Goal: Task Accomplishment & Management: Manage account settings

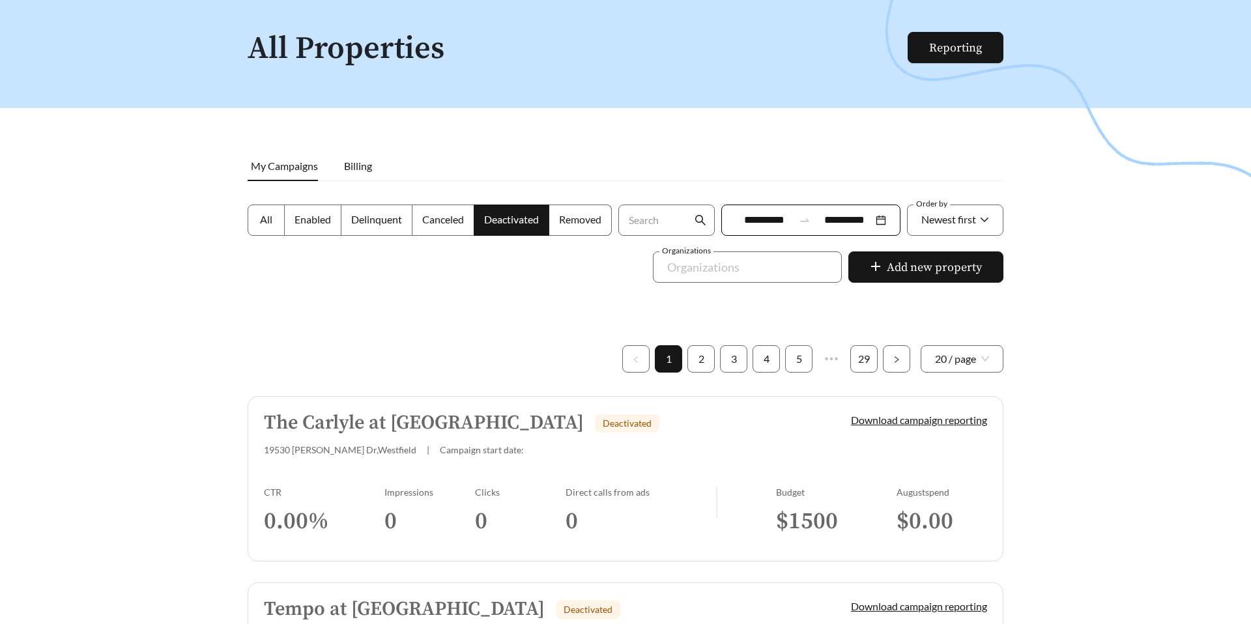
scroll to position [74, 0]
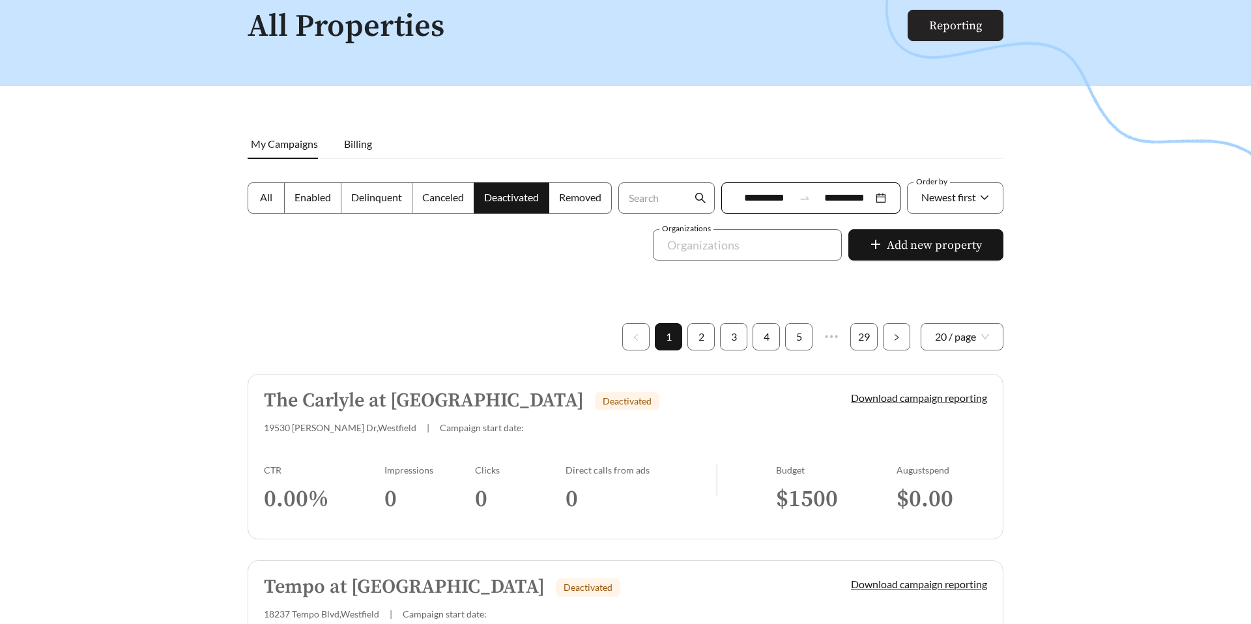
click at [929, 33] on link "Reporting" at bounding box center [955, 25] width 53 height 15
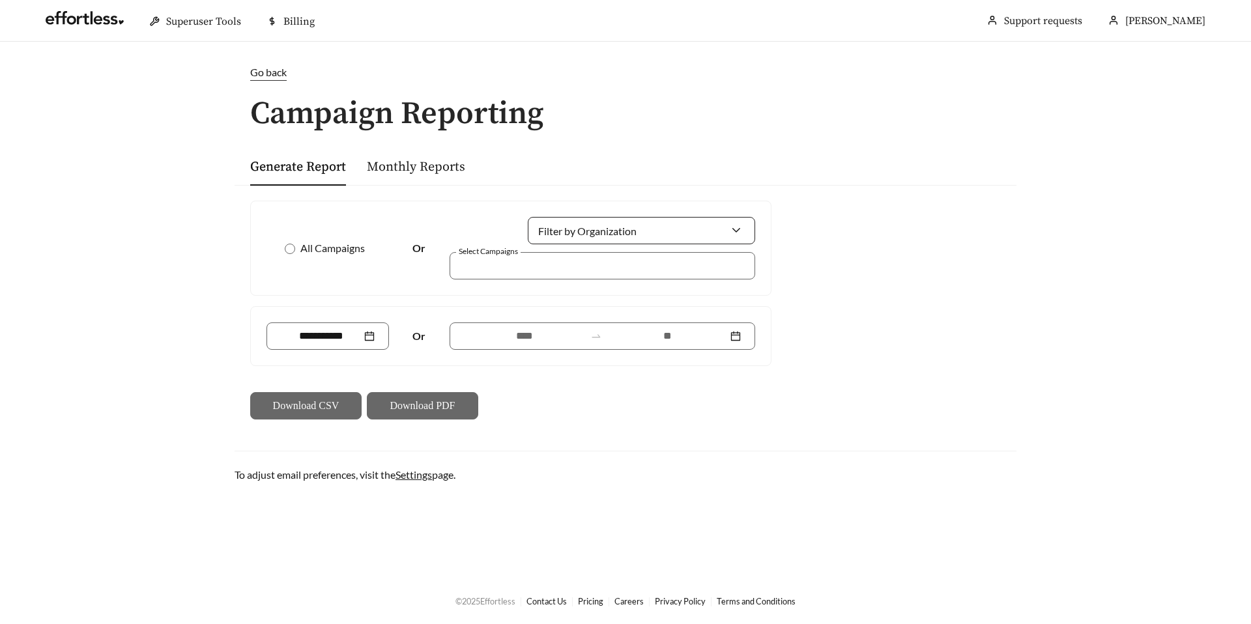
click at [616, 232] on input "Filter by Organization" at bounding box center [636, 231] width 188 height 26
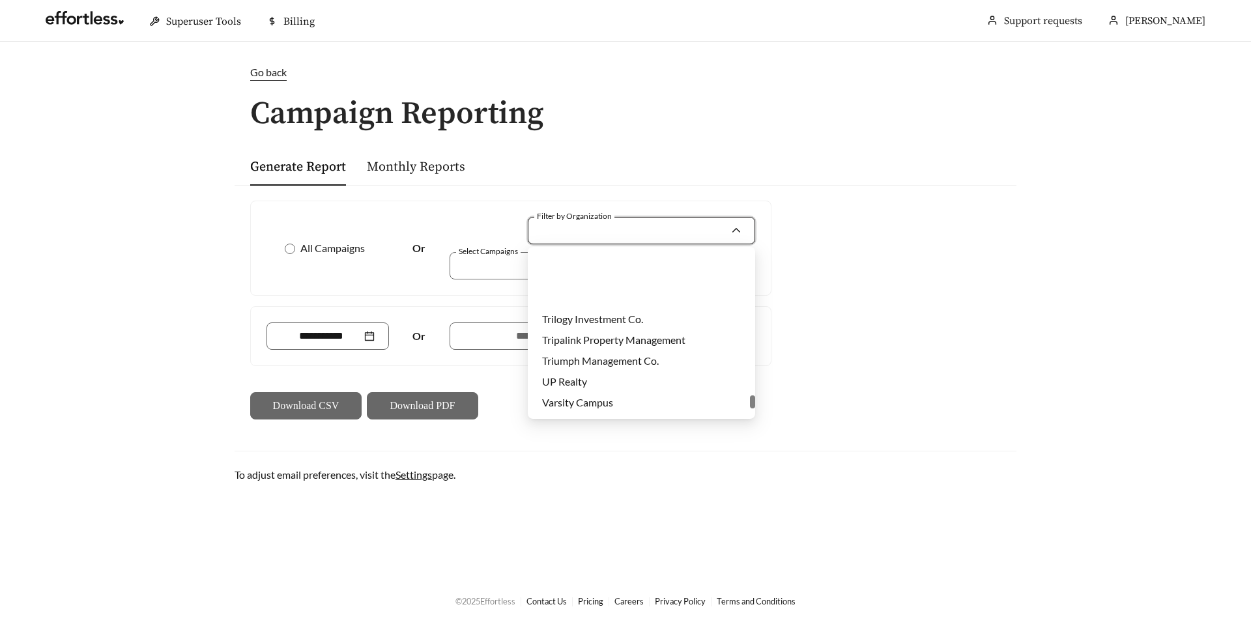
scroll to position [4020, 0]
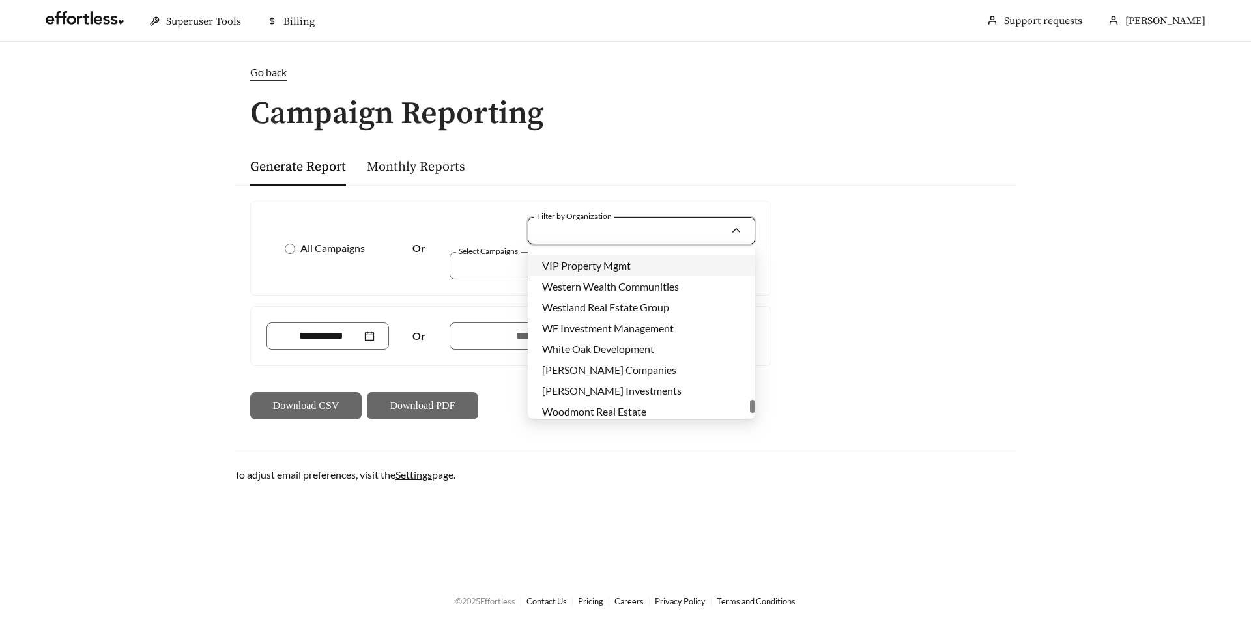
click at [957, 226] on div "All Campaigns Or Filter by Organization Select Campaigns Or Download CSV Downlo…" at bounding box center [626, 310] width 782 height 250
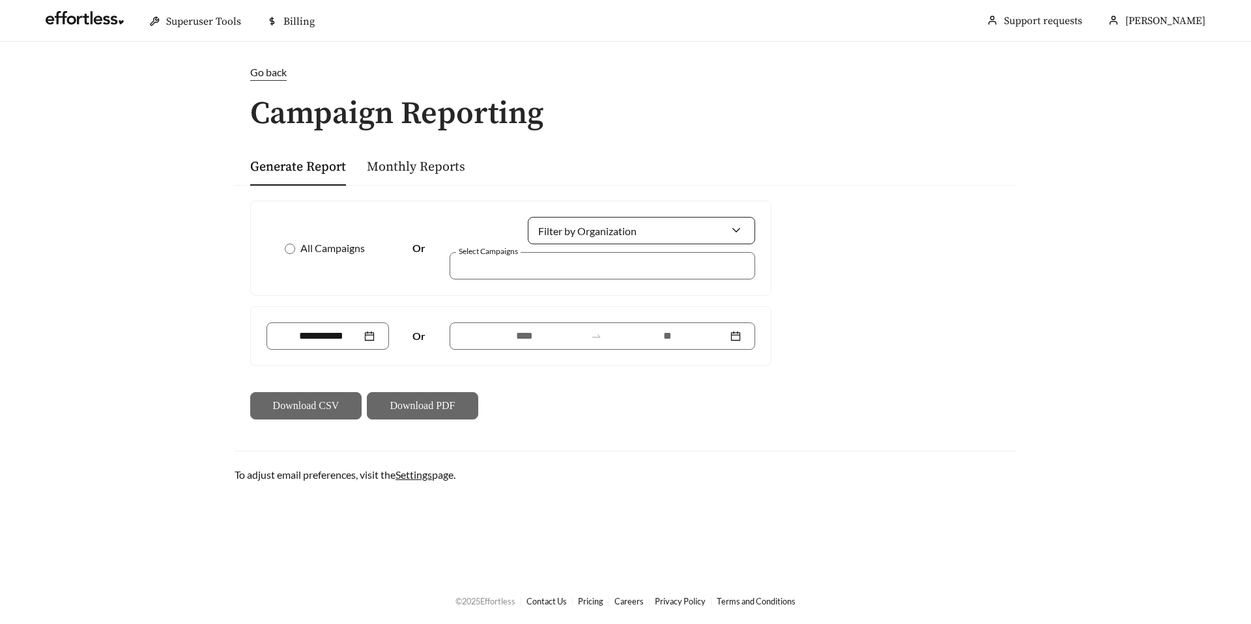
click at [662, 229] on input "Filter by Organization" at bounding box center [636, 231] width 188 height 26
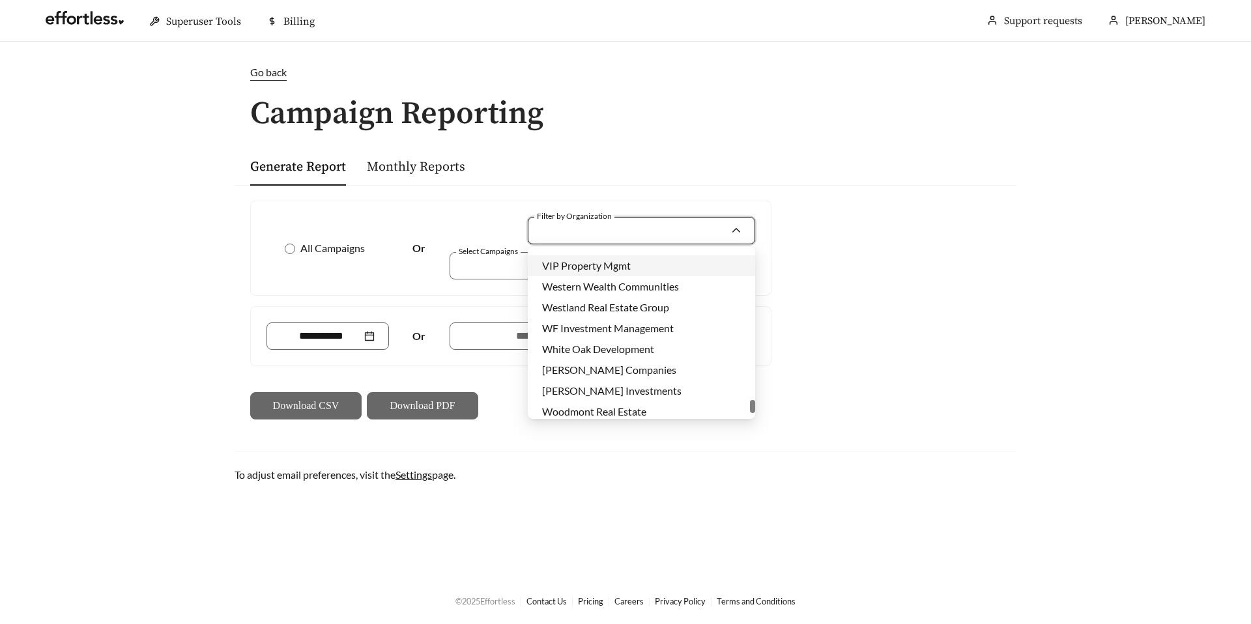
click at [662, 229] on input "Filter by Organization" at bounding box center [636, 231] width 188 height 26
click at [499, 261] on div at bounding box center [594, 266] width 276 height 18
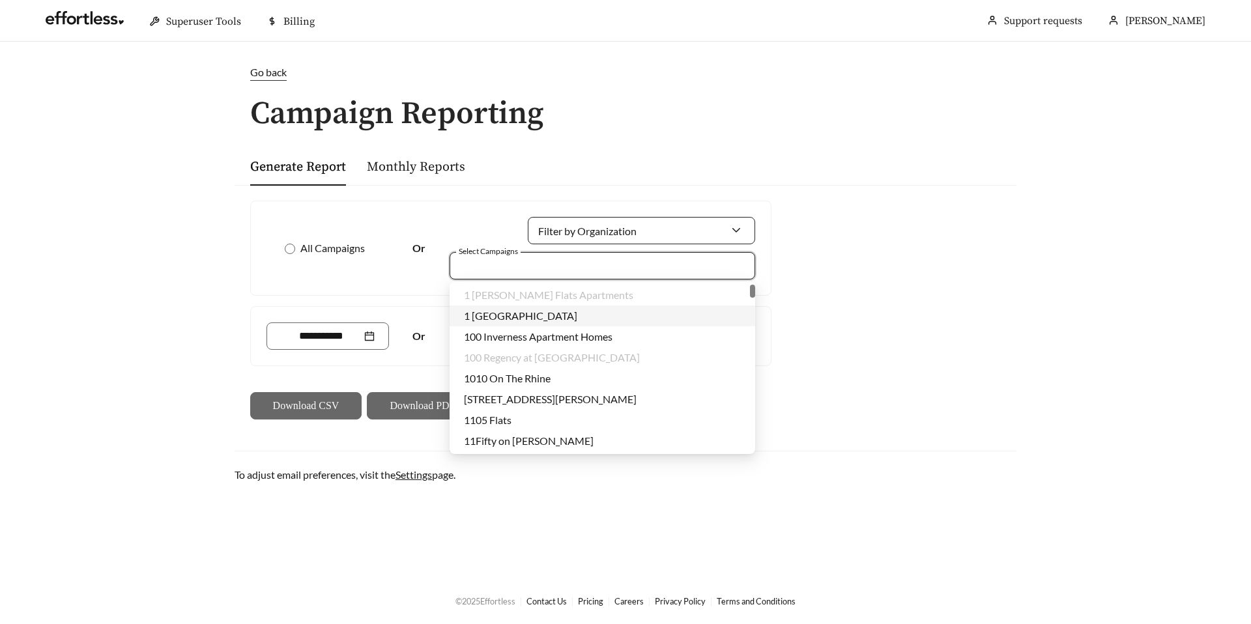
click at [566, 218] on input "Filter by Organization" at bounding box center [636, 231] width 188 height 26
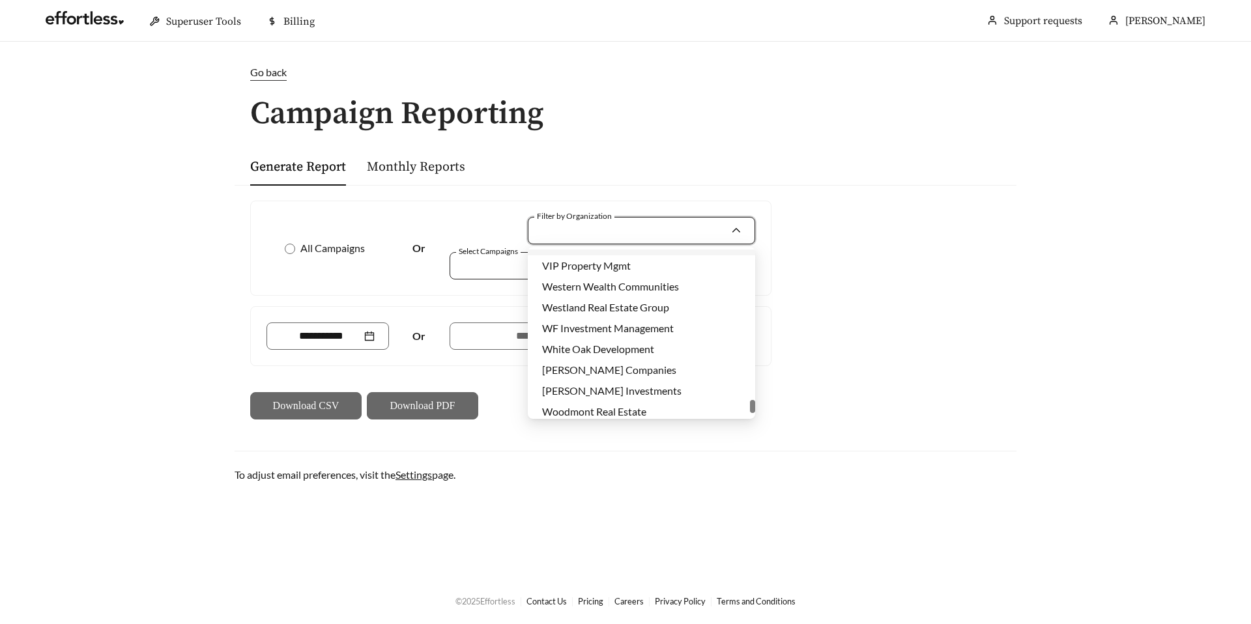
click at [481, 265] on div at bounding box center [594, 266] width 276 height 18
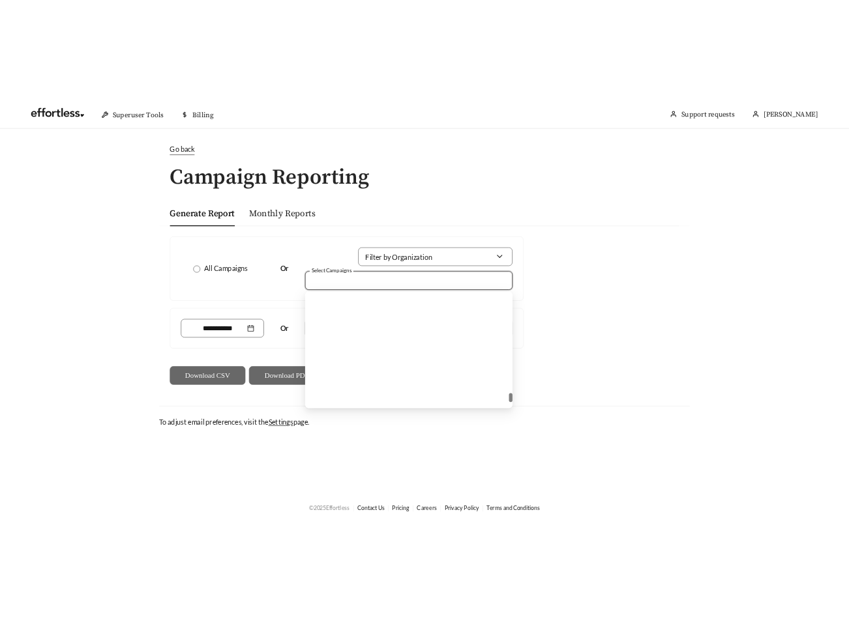
scroll to position [36151, 0]
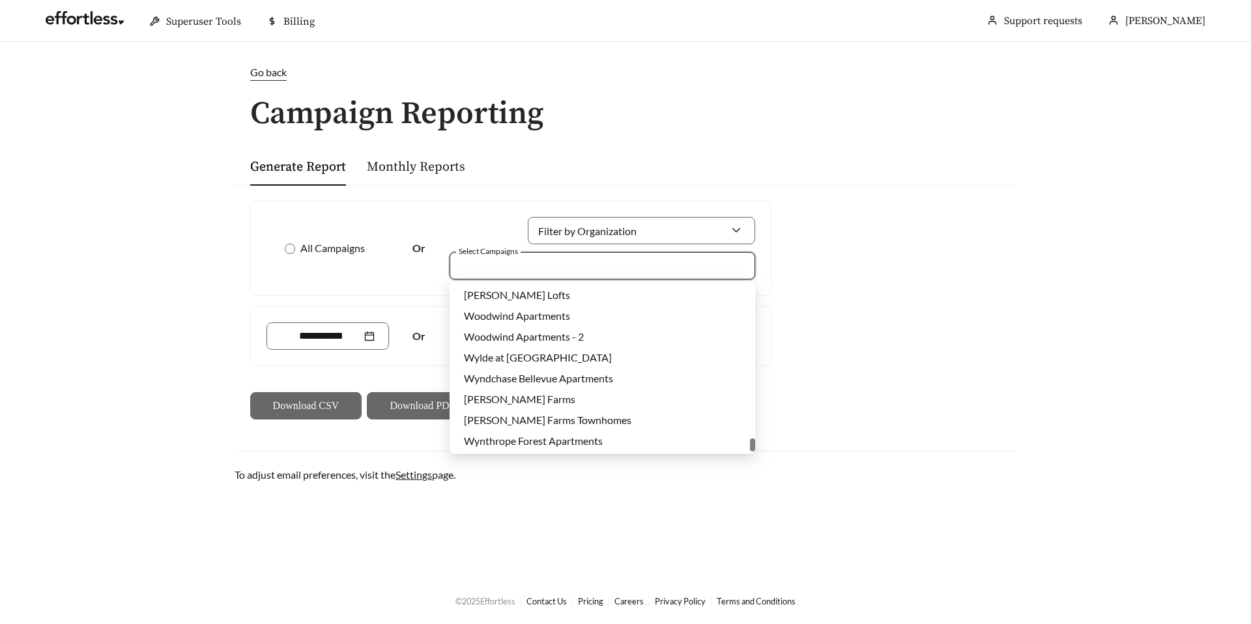
drag, startPoint x: 753, startPoint y: 313, endPoint x: 716, endPoint y: 460, distance: 151.4
click at [716, 460] on body "Superuser Tools Billing [PERSON_NAME] Support requests More Go back Campaign Re…" at bounding box center [625, 312] width 1251 height 624
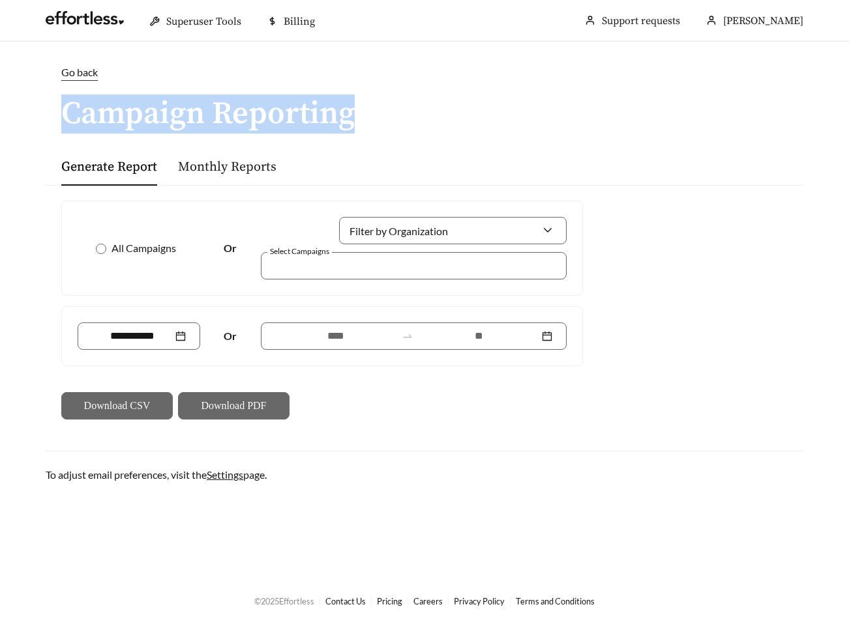
copy h1 "Campaign Reporting"
drag, startPoint x: 365, startPoint y: 124, endPoint x: 70, endPoint y: 123, distance: 295.3
click at [70, 123] on h1 "Campaign Reporting" at bounding box center [424, 114] width 757 height 35
click at [426, 126] on h1 "Campaign Reporting" at bounding box center [424, 114] width 757 height 35
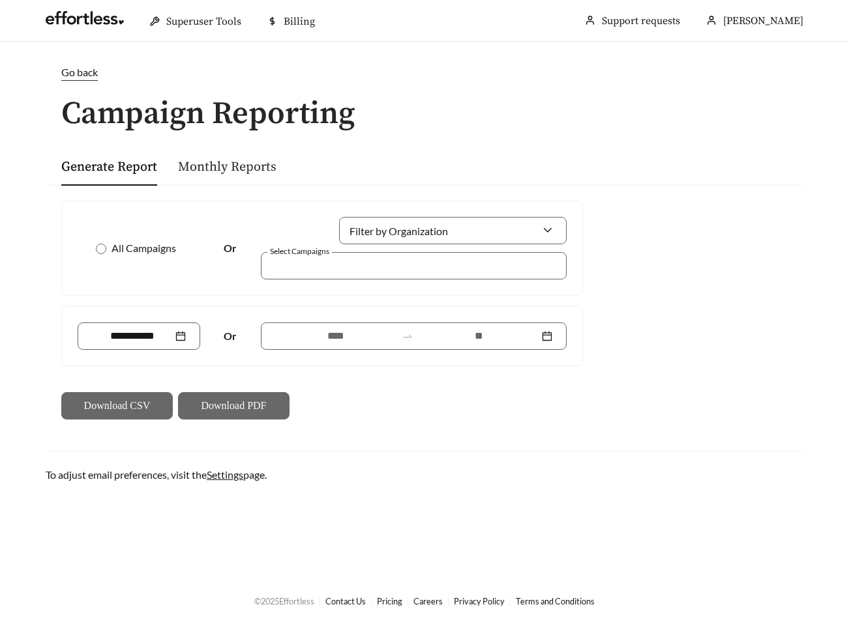
click at [237, 174] on link "Monthly Reports" at bounding box center [227, 167] width 98 height 16
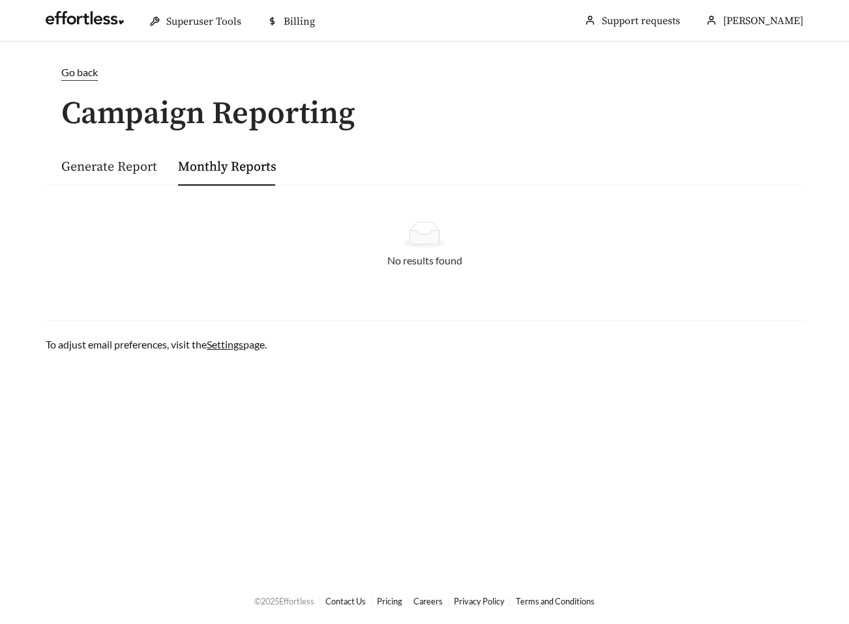
click at [124, 164] on link "Generate Report" at bounding box center [109, 167] width 96 height 16
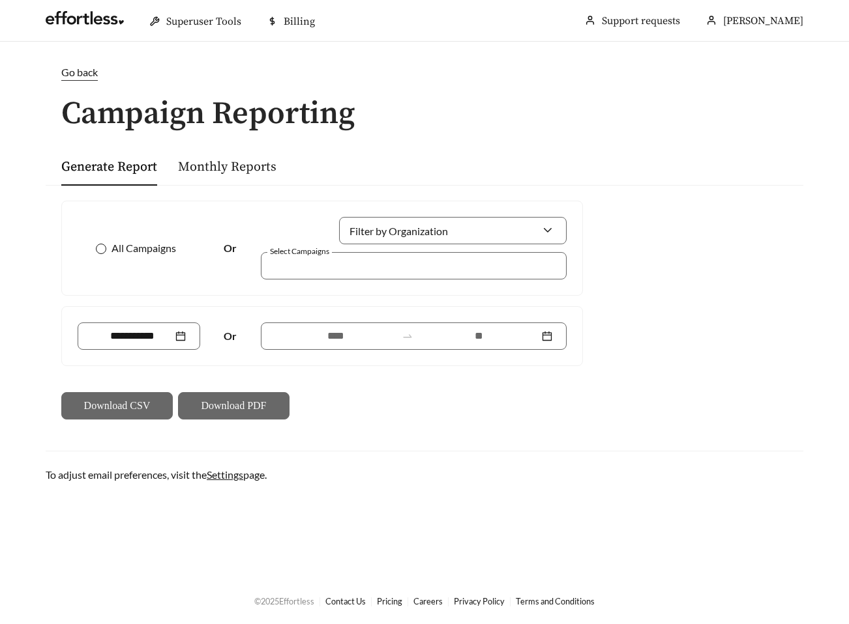
click at [117, 252] on span "All Campaigns" at bounding box center [143, 249] width 75 height 16
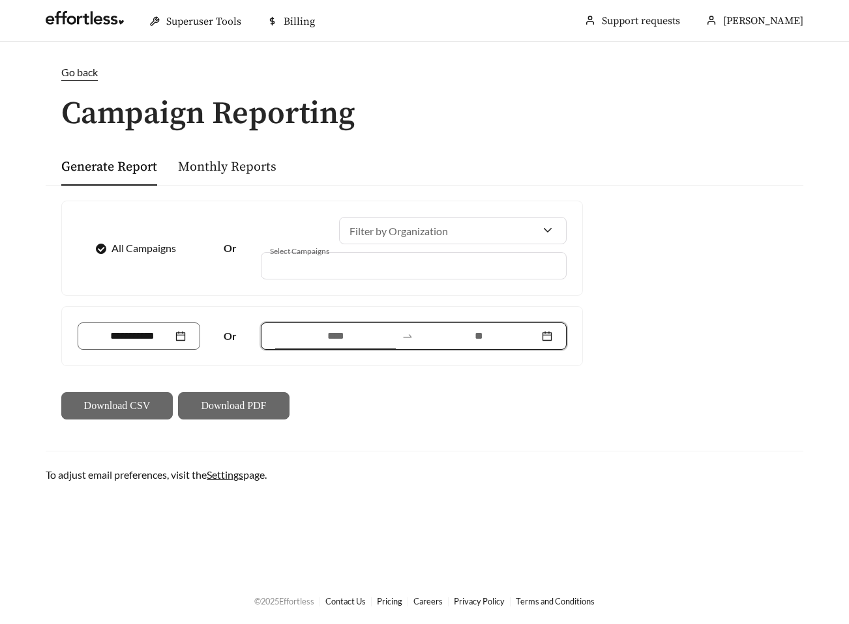
click at [293, 337] on input at bounding box center [335, 337] width 121 height 16
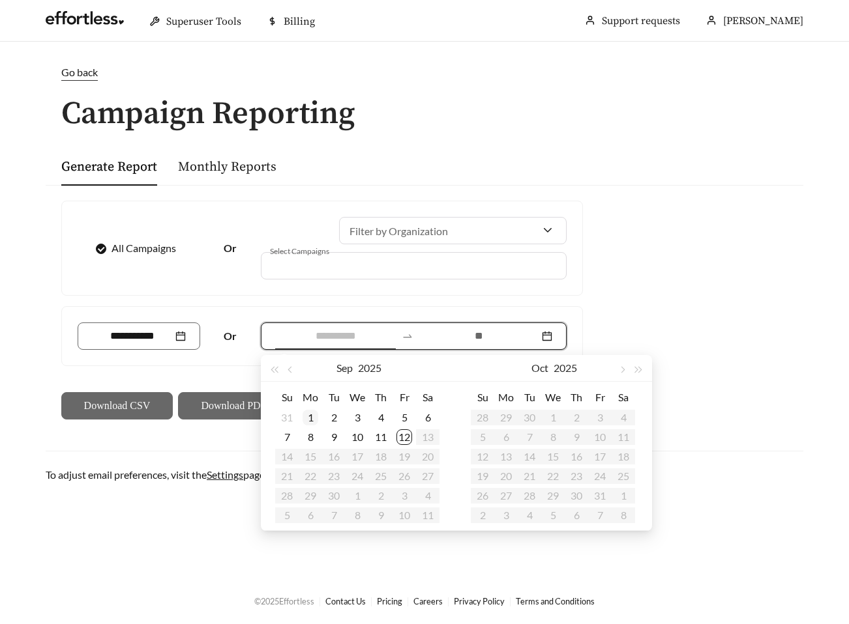
type input "**********"
click at [306, 418] on div "1" at bounding box center [310, 418] width 16 height 16
type input "**********"
click at [406, 437] on div "12" at bounding box center [404, 438] width 16 height 16
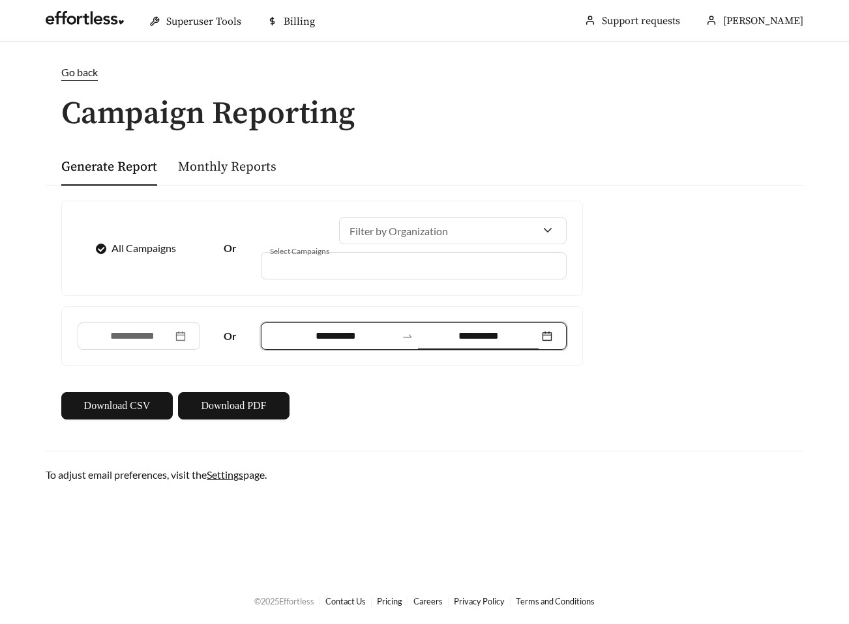
click at [621, 134] on div "**********" at bounding box center [424, 274] width 783 height 418
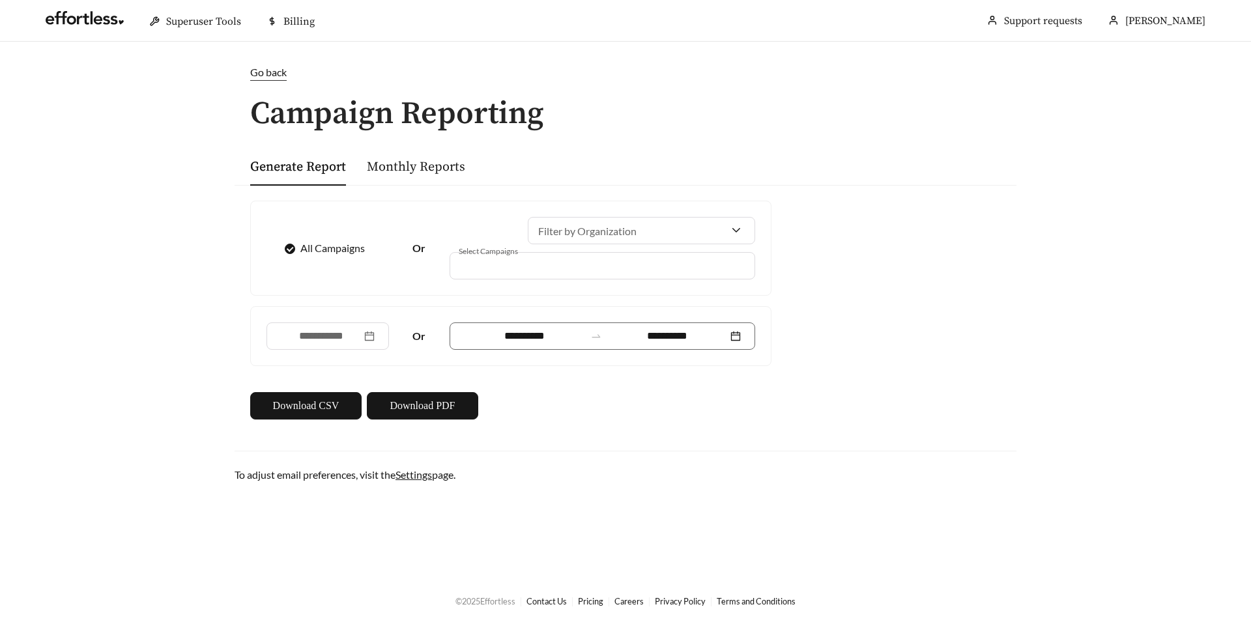
click at [848, 191] on div "**********" at bounding box center [626, 310] width 782 height 250
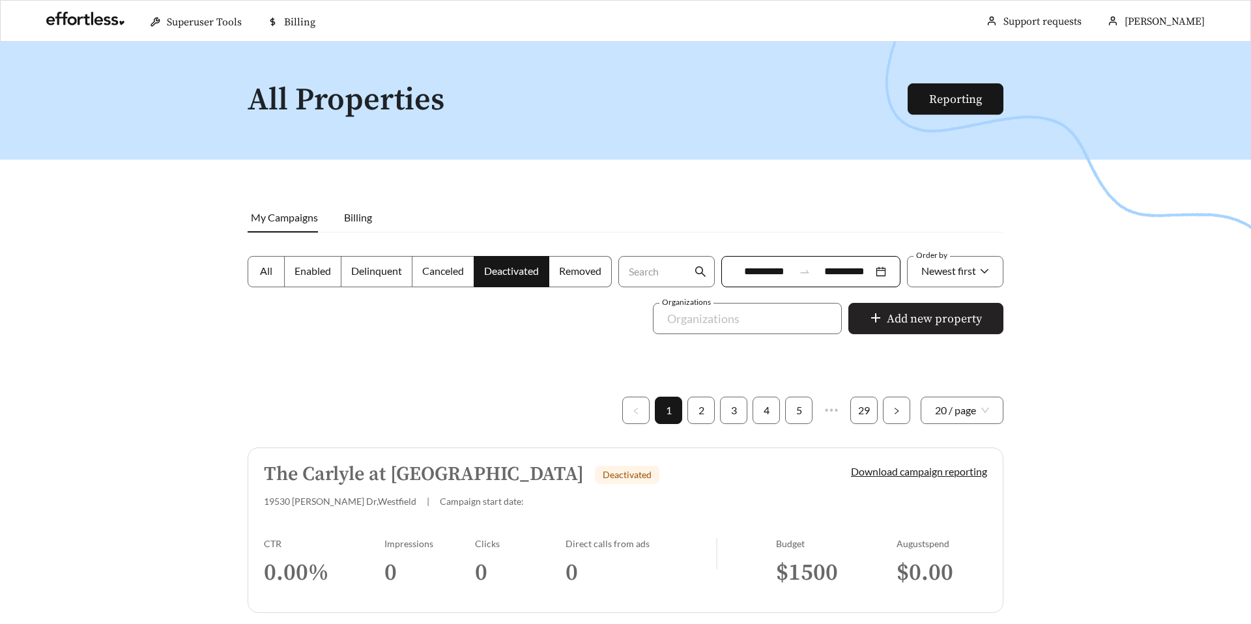
click at [904, 321] on span "Add new property" at bounding box center [934, 319] width 95 height 18
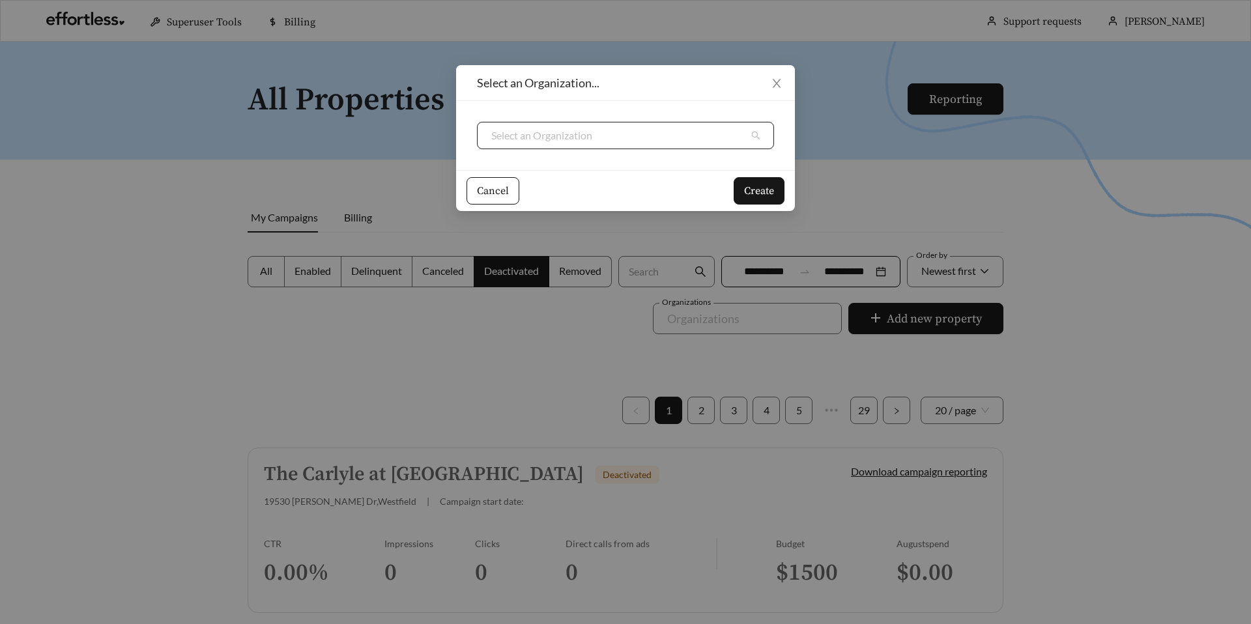
click at [536, 129] on input "search" at bounding box center [620, 136] width 258 height 26
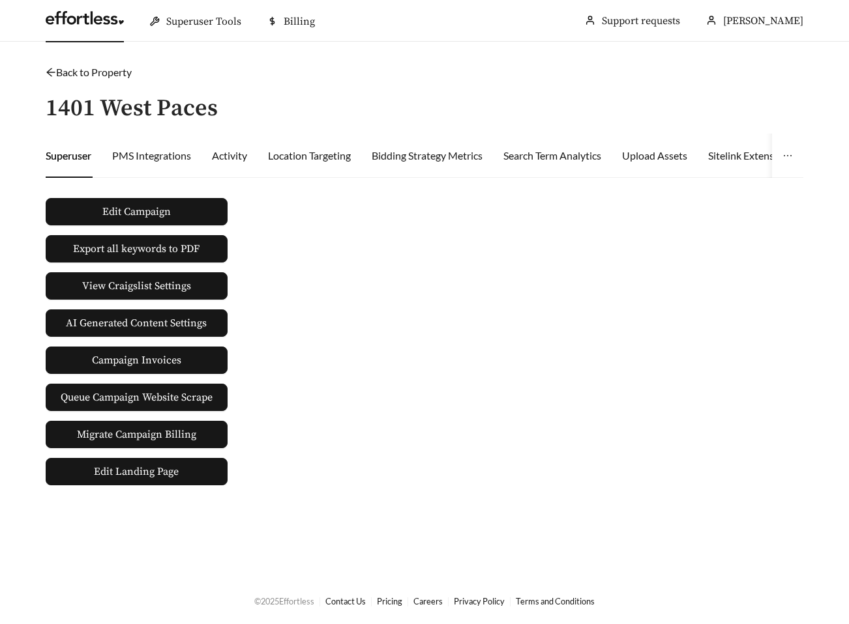
click at [98, 23] on link at bounding box center [85, 21] width 78 height 13
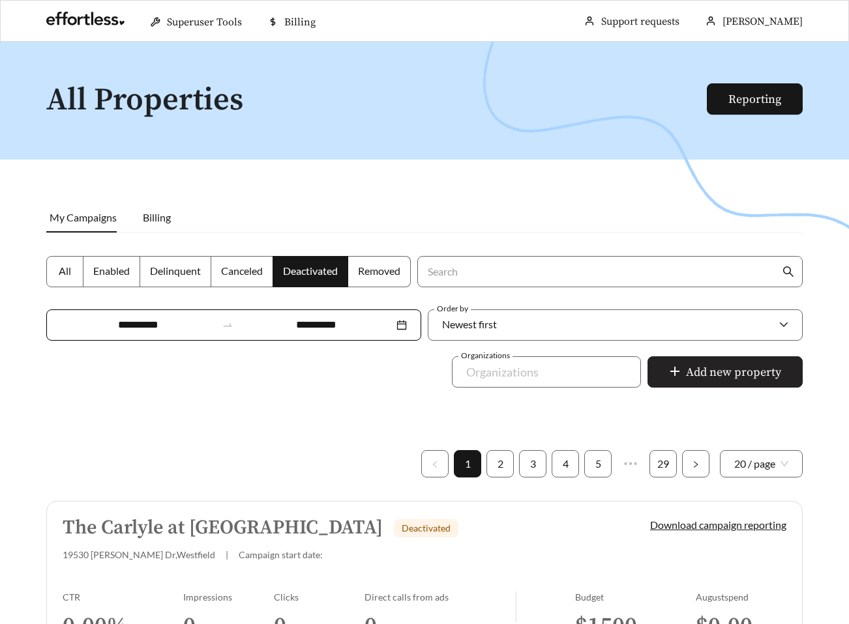
click at [718, 365] on span "Add new property" at bounding box center [733, 373] width 95 height 18
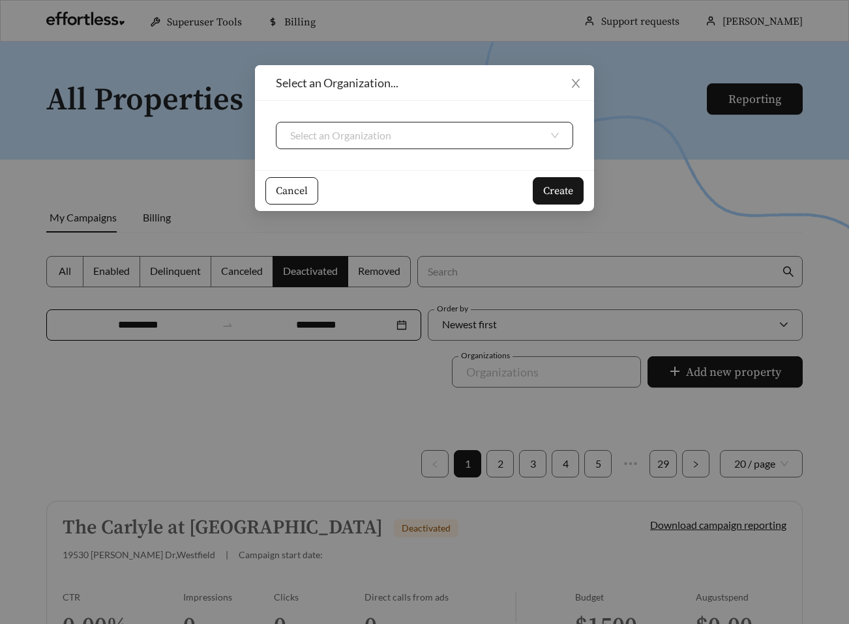
click at [470, 140] on input "search" at bounding box center [419, 136] width 258 height 26
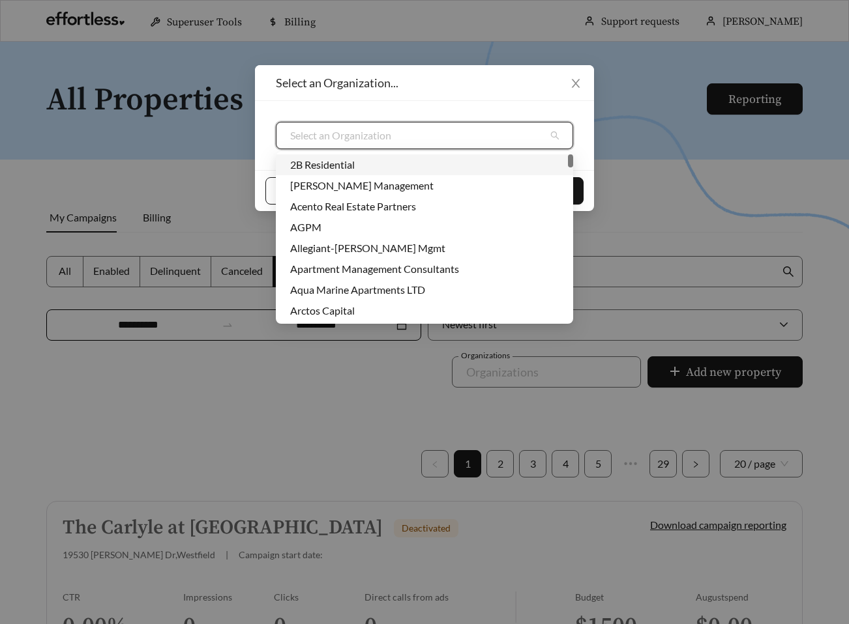
click at [470, 140] on input "search" at bounding box center [419, 136] width 258 height 26
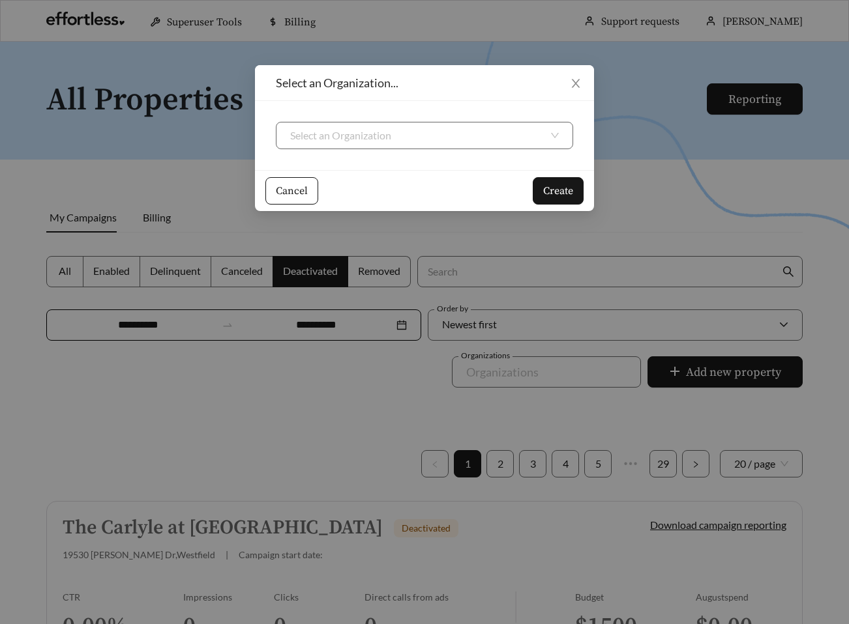
click at [499, 84] on div "Select an Organization..." at bounding box center [424, 83] width 297 height 14
click at [578, 80] on icon "close" at bounding box center [576, 84] width 8 height 8
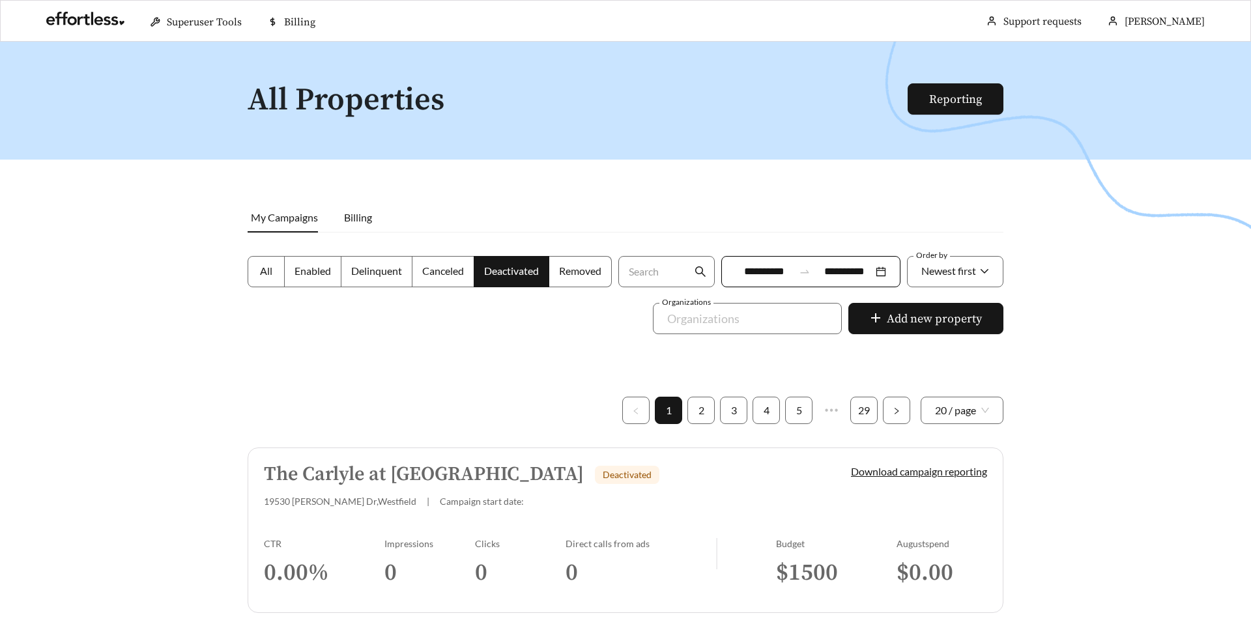
click at [828, 196] on div at bounding box center [625, 354] width 1251 height 624
